Goal: Information Seeking & Learning: Find specific fact

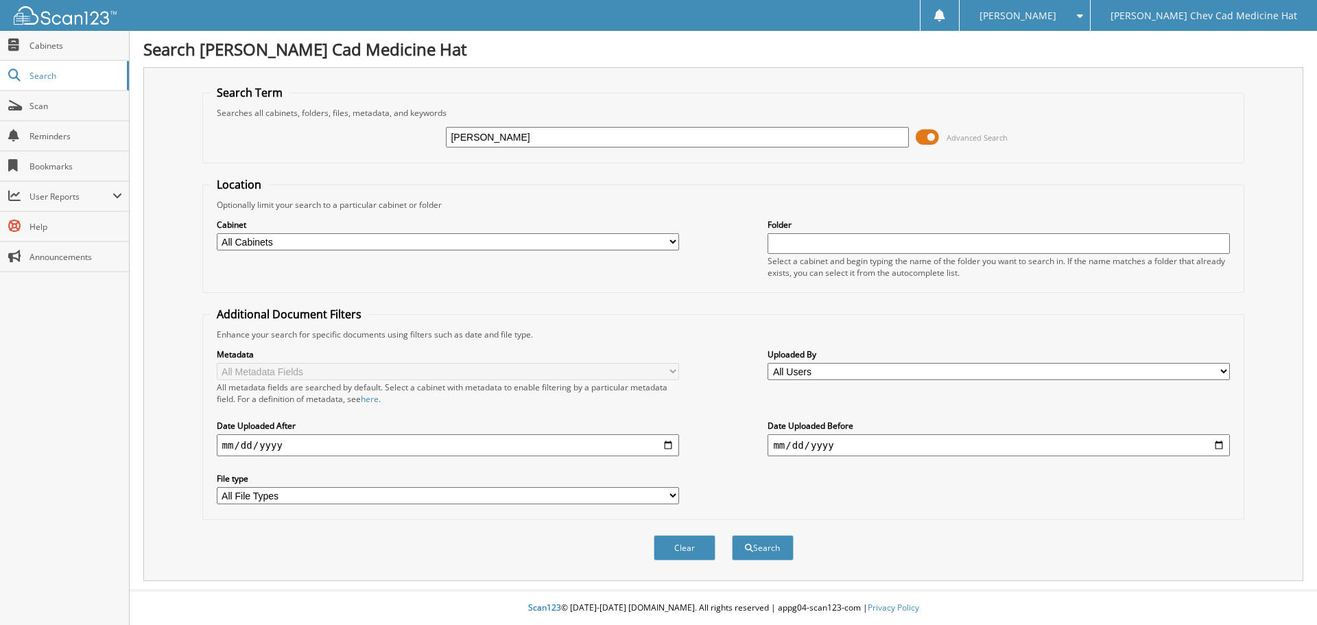
type input "[PERSON_NAME]"
click at [732, 535] on button "Search" at bounding box center [763, 547] width 62 height 25
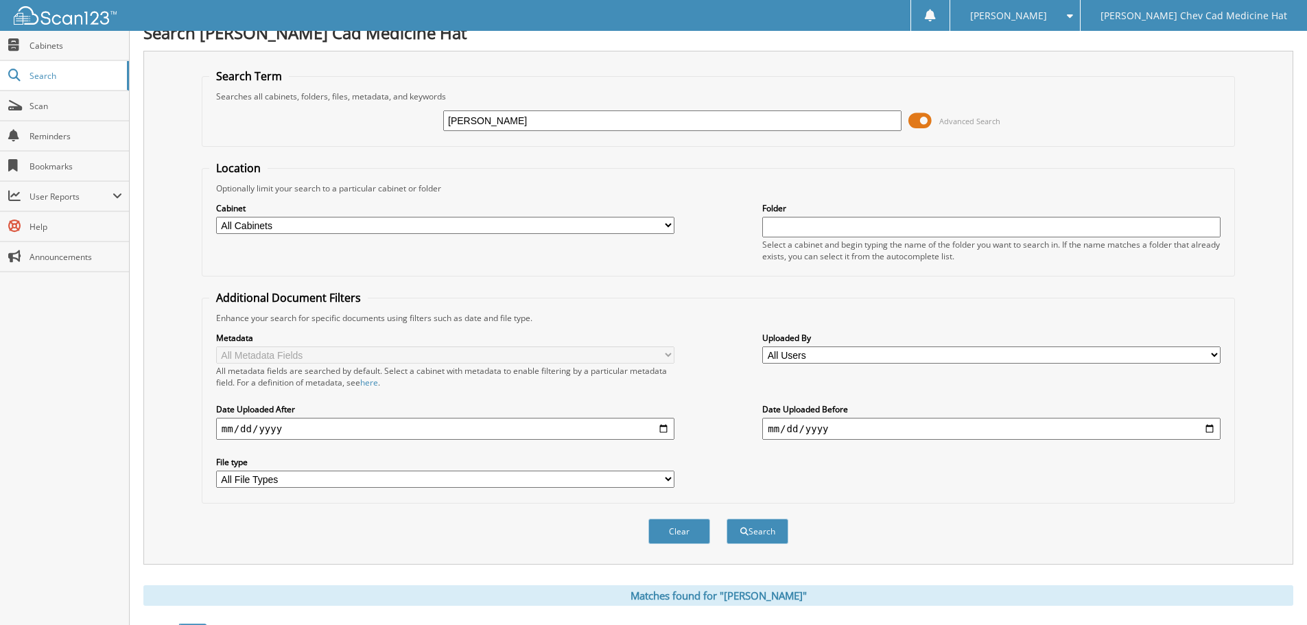
scroll to position [247, 0]
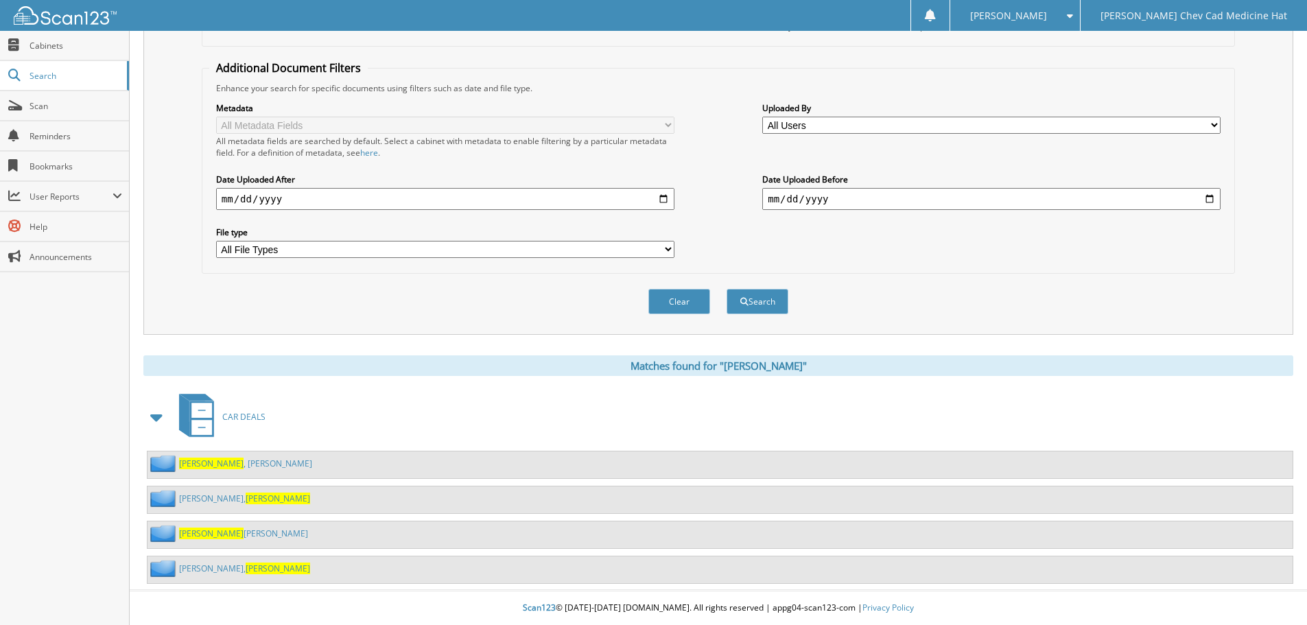
click at [211, 539] on div "WALLACE , THERESA" at bounding box center [227, 533] width 161 height 17
click at [206, 536] on span "WALLACE" at bounding box center [211, 534] width 64 height 12
